Goal: Find specific page/section

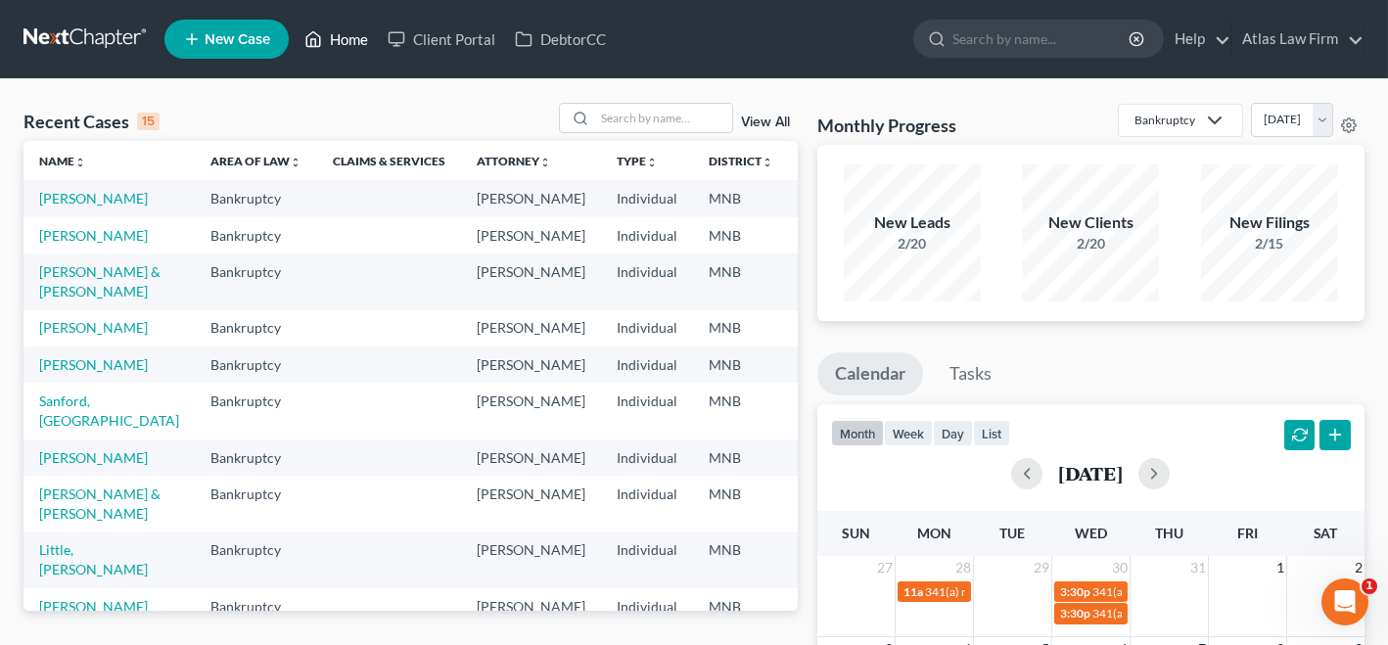
click at [345, 35] on link "Home" at bounding box center [336, 39] width 83 height 35
click at [337, 32] on link "Home" at bounding box center [336, 39] width 83 height 35
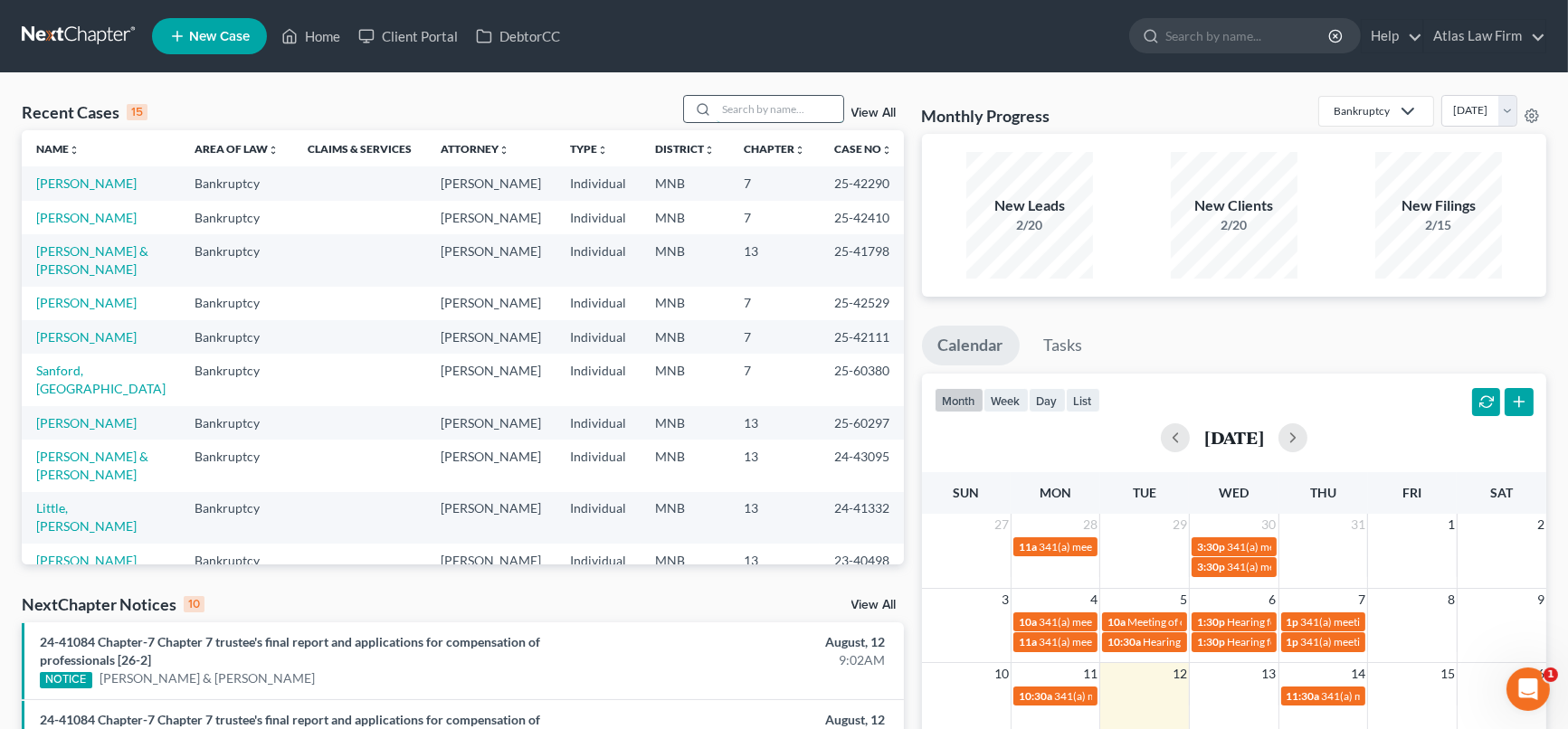
click at [754, 113] on input "search" at bounding box center [779, 109] width 127 height 26
type input "[PERSON_NAME]"
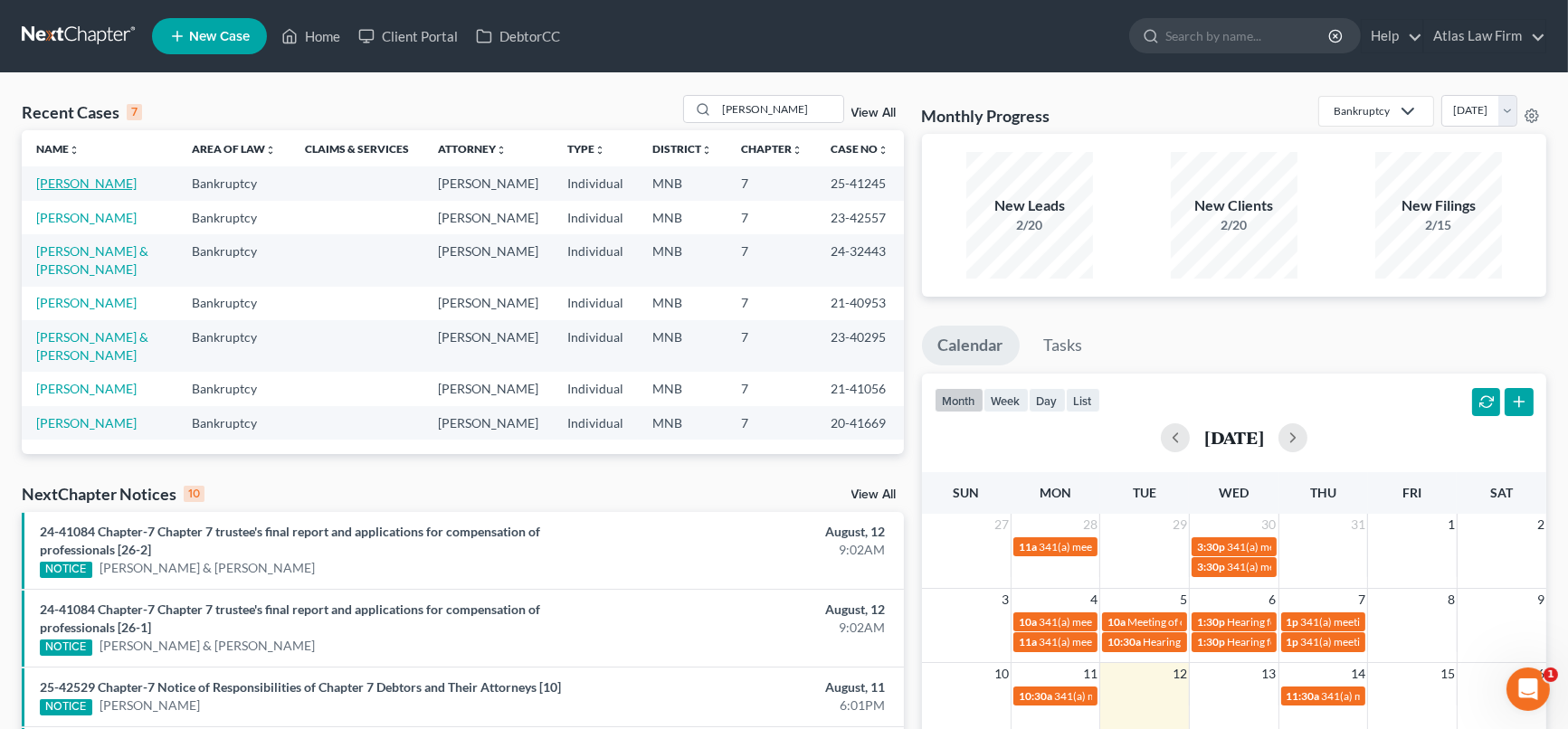
click at [110, 178] on link "[PERSON_NAME]" at bounding box center [86, 183] width 101 height 16
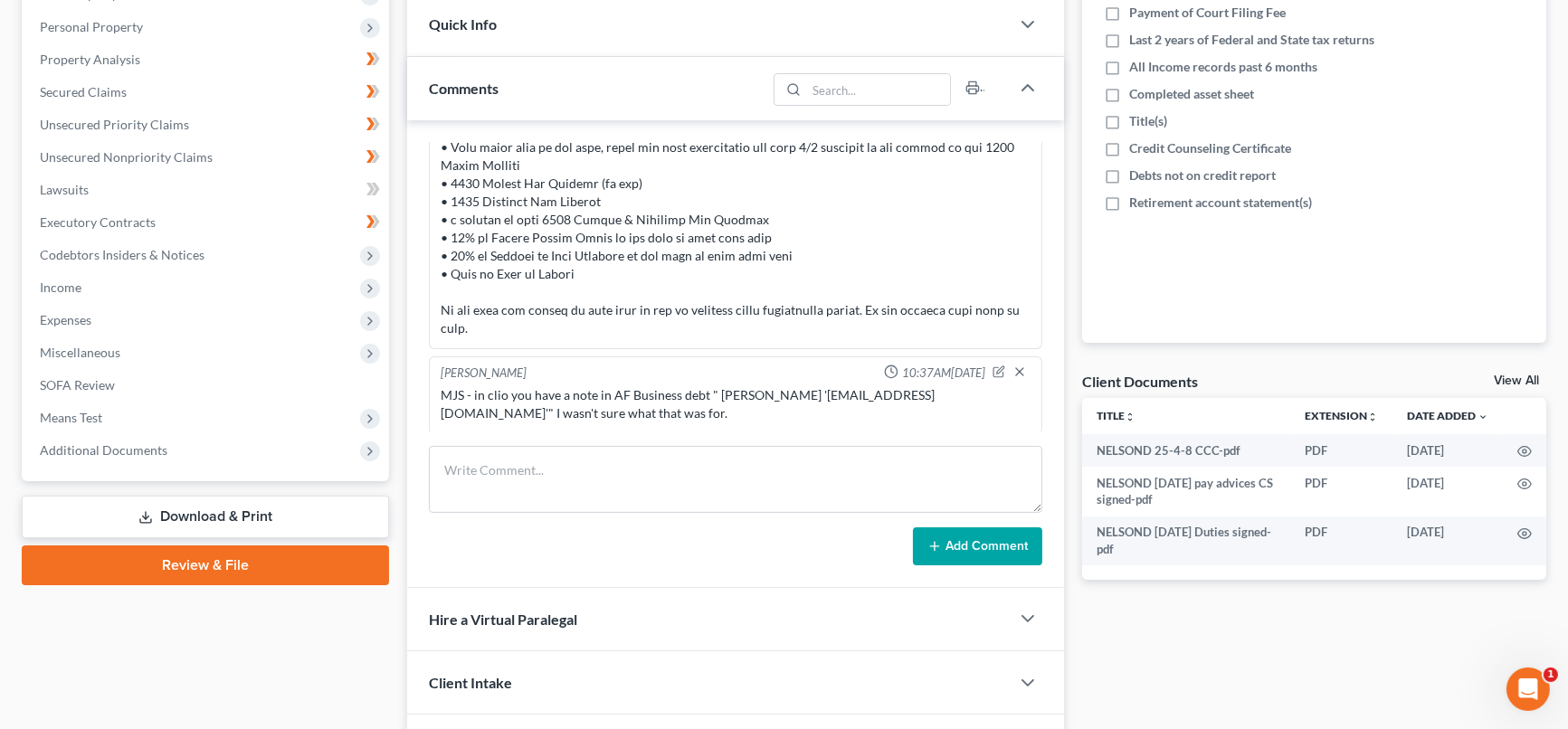
scroll to position [401, 0]
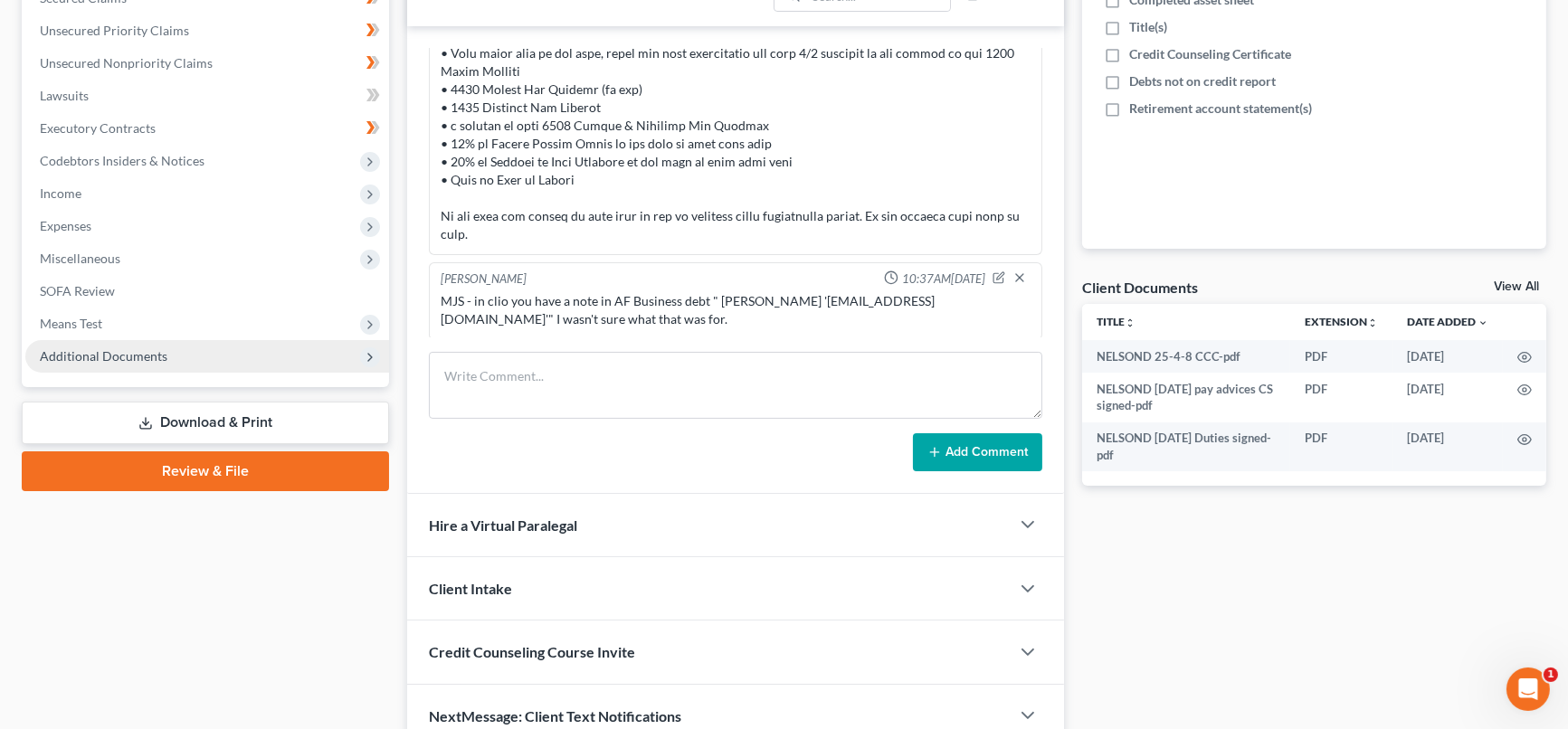
click at [119, 351] on span "Additional Documents" at bounding box center [104, 356] width 128 height 16
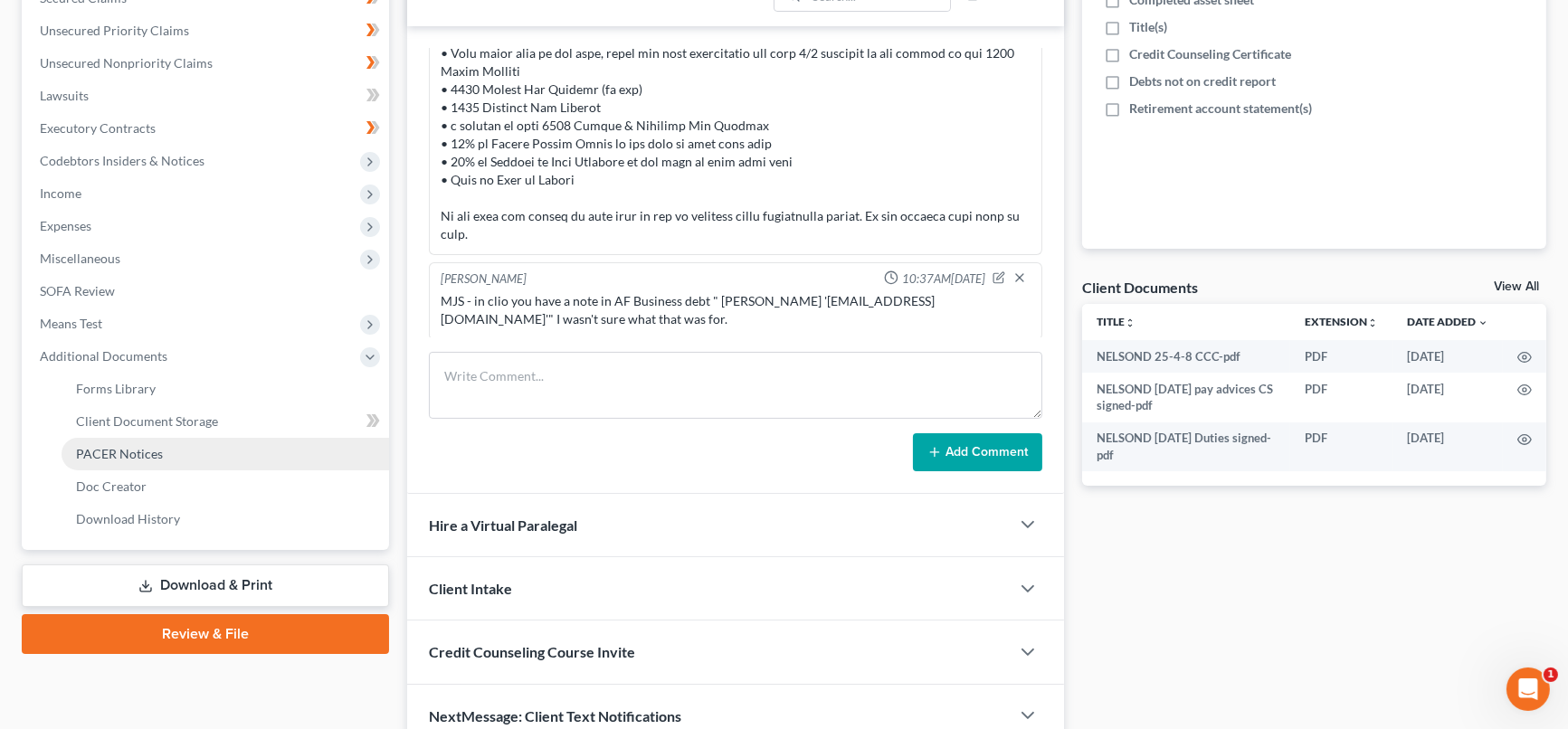
click at [126, 454] on span "PACER Notices" at bounding box center [119, 453] width 87 height 16
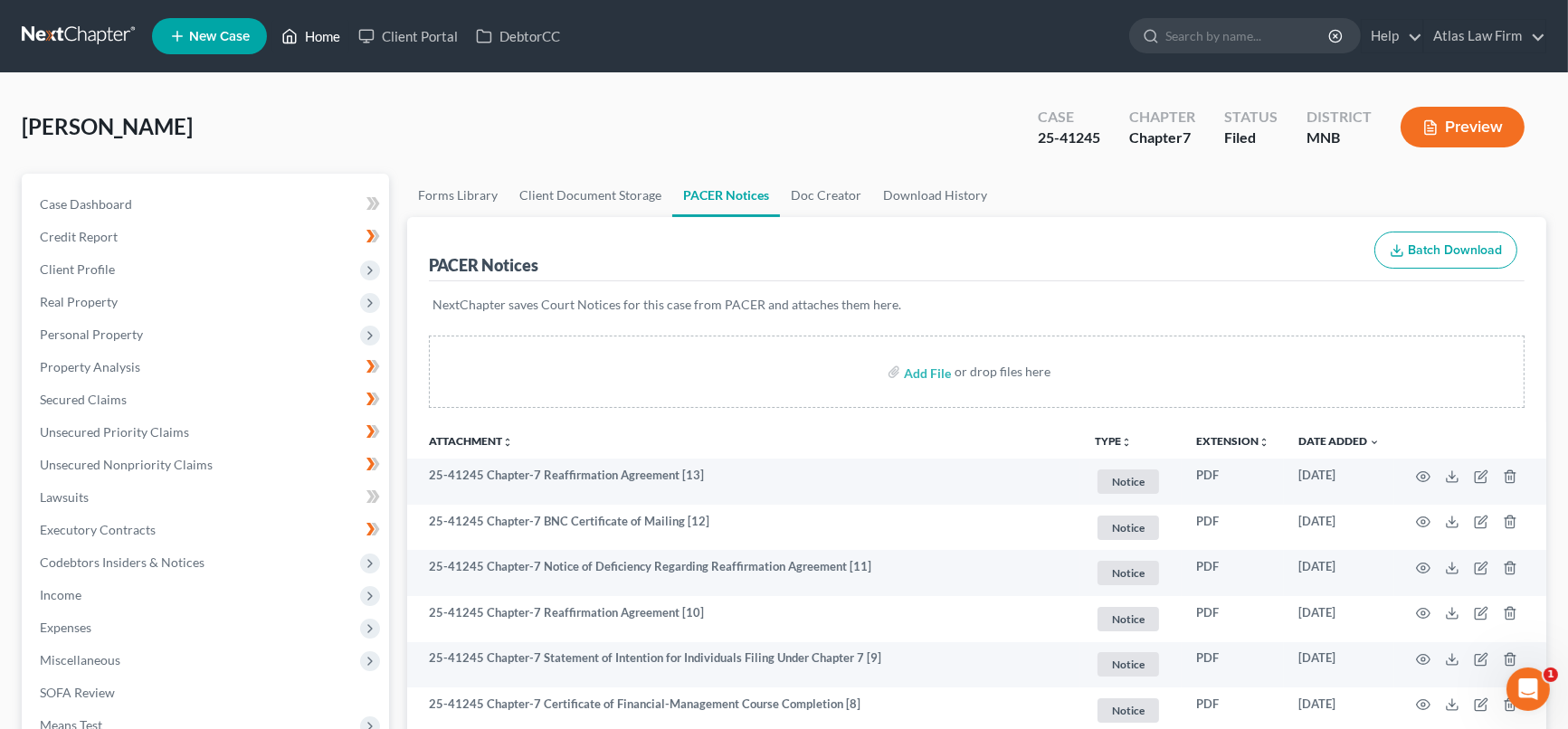
click at [320, 40] on link "Home" at bounding box center [311, 36] width 77 height 32
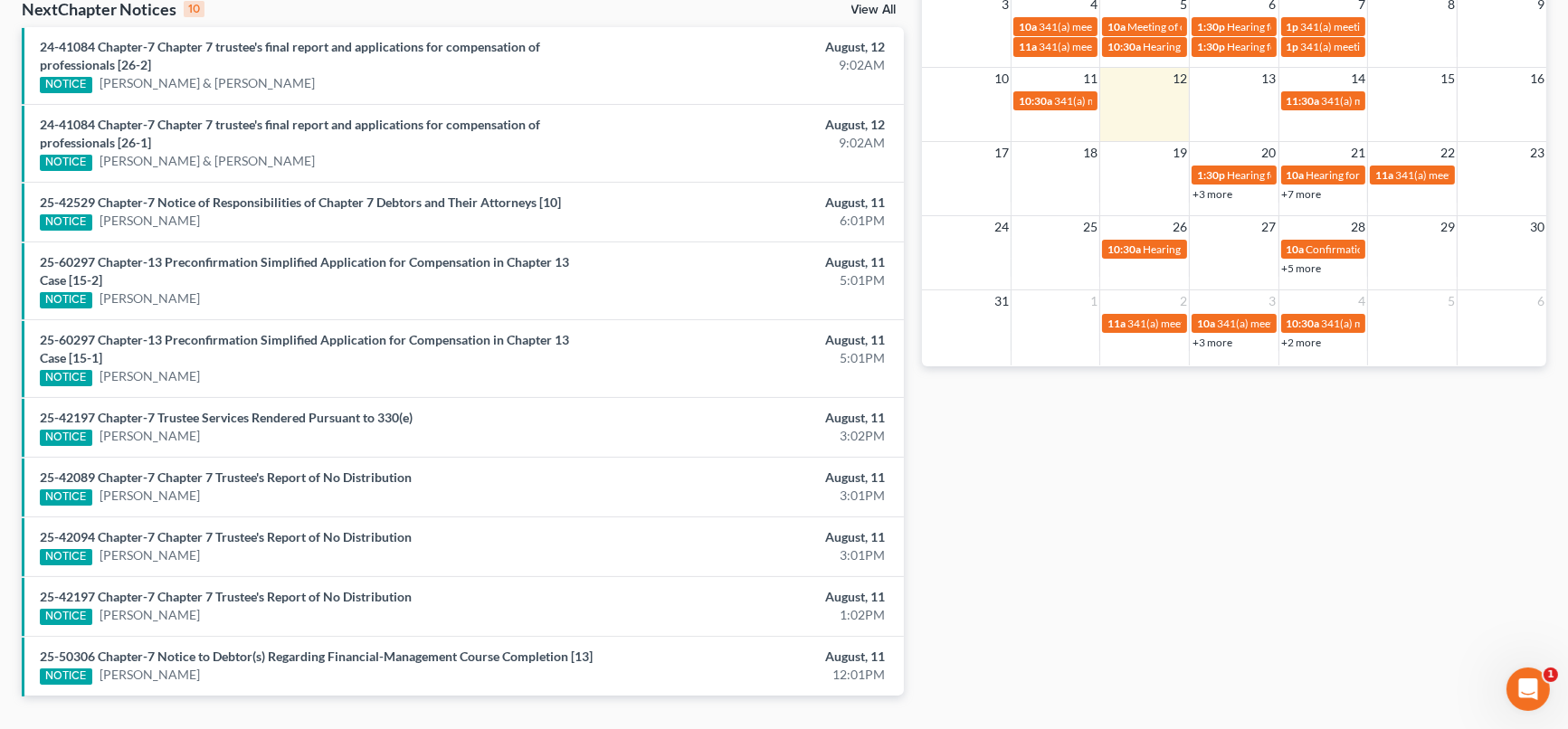
scroll to position [602, 0]
